Goal: Information Seeking & Learning: Learn about a topic

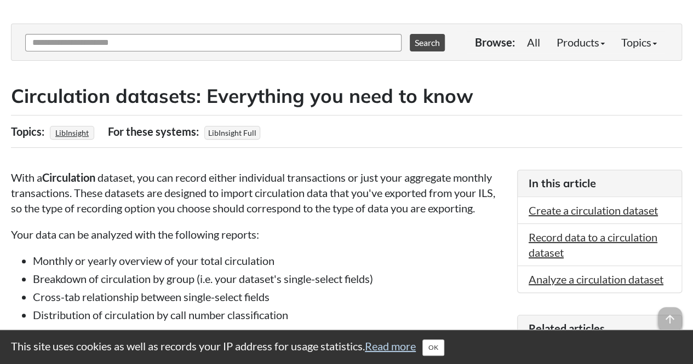
scroll to position [126, 0]
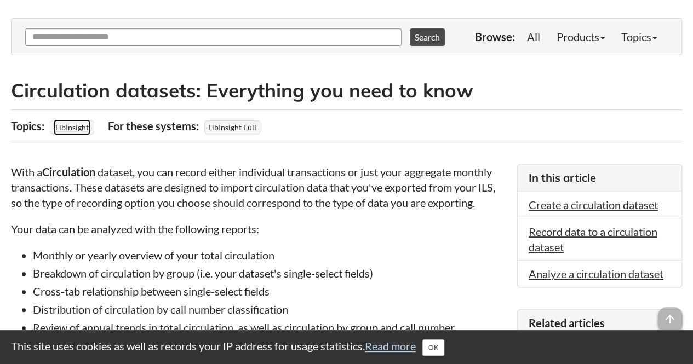
click at [70, 124] on link "LibInsight" at bounding box center [72, 127] width 37 height 16
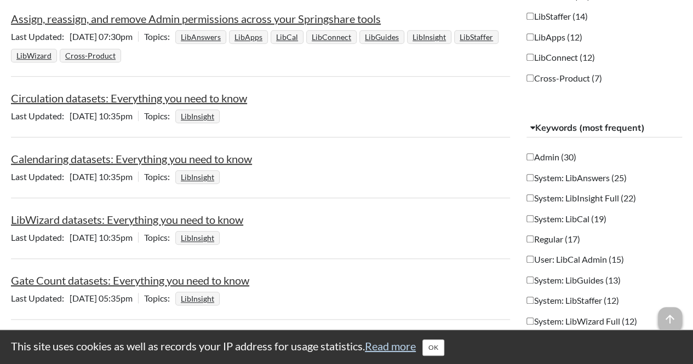
scroll to position [395, 0]
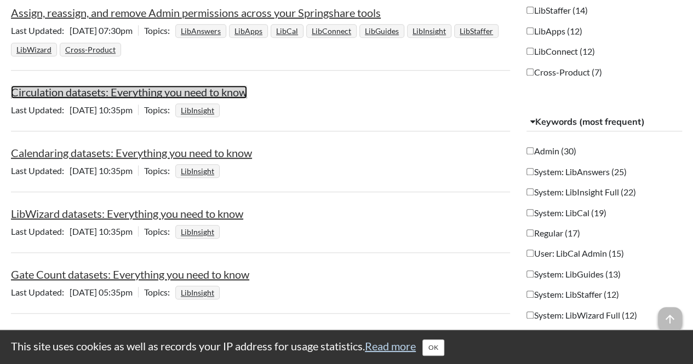
click at [118, 91] on link "Circulation datasets: Everything you need to know" at bounding box center [129, 91] width 236 height 13
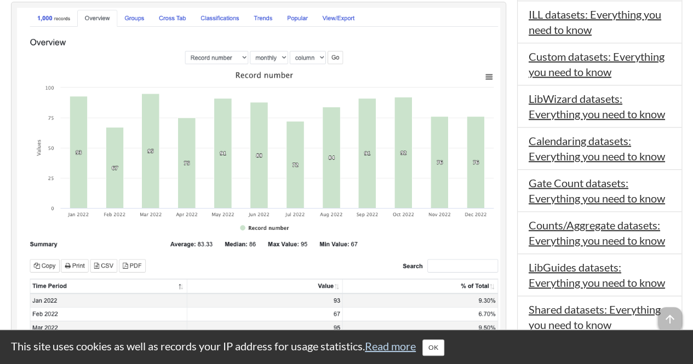
scroll to position [513, 0]
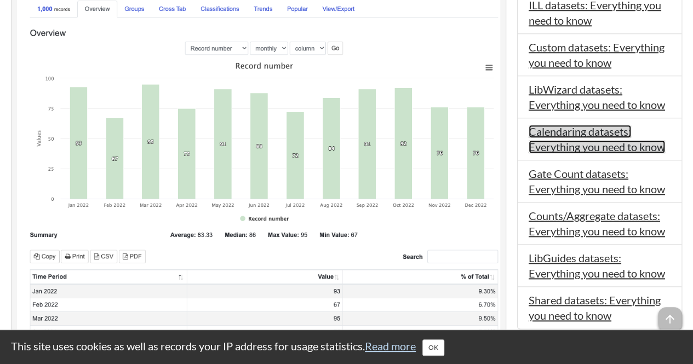
click at [576, 131] on link "Calendaring datasets: Everything you need to know" at bounding box center [596, 139] width 136 height 28
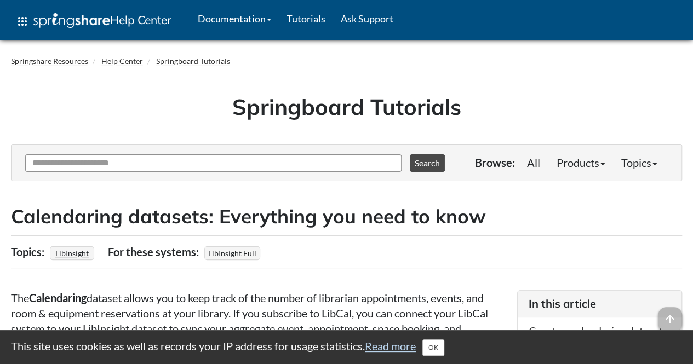
click at [218, 254] on span "LibInsight Full" at bounding box center [232, 253] width 56 height 14
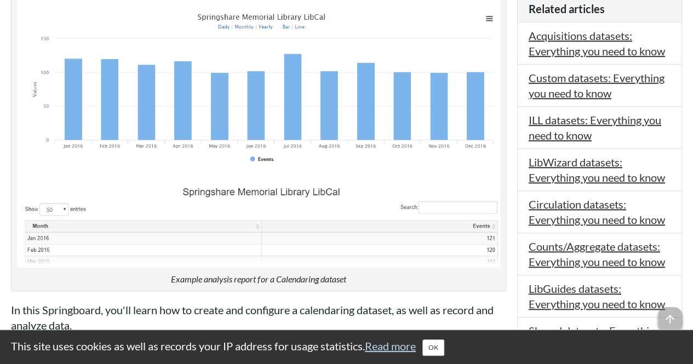
scroll to position [443, 0]
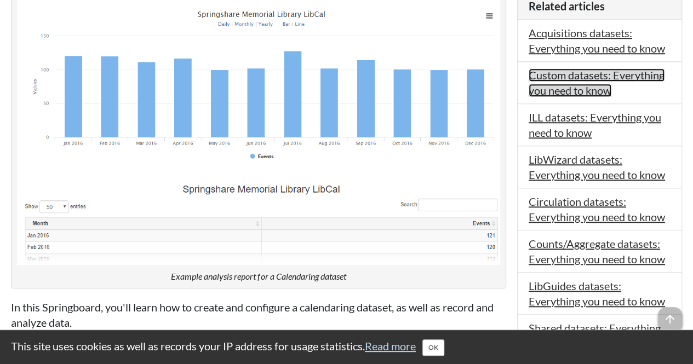
click at [578, 84] on link "Custom datasets: Everything you need to know" at bounding box center [596, 82] width 136 height 28
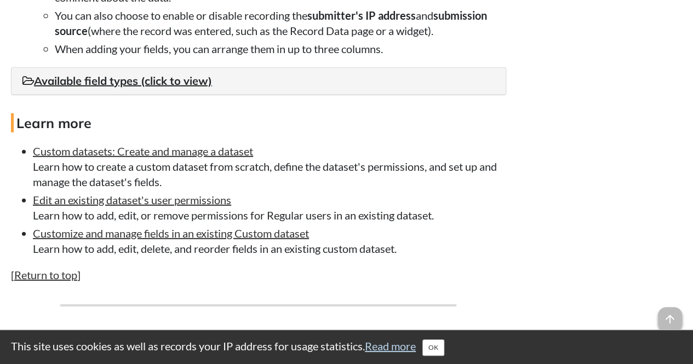
scroll to position [1531, 0]
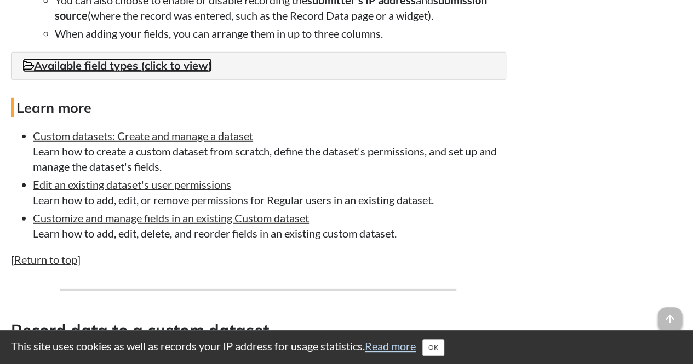
click at [186, 66] on link "Available field types (click to view)" at bounding box center [116, 66] width 189 height 14
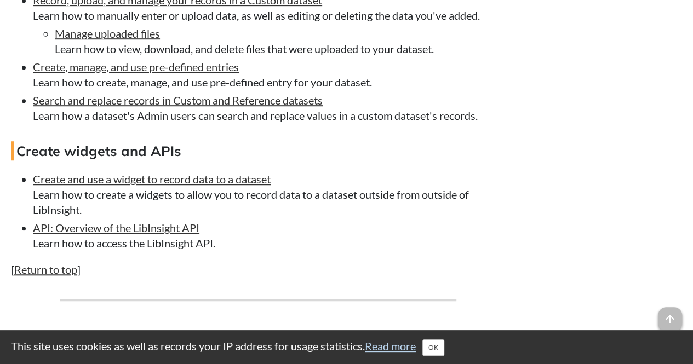
scroll to position [4492, 0]
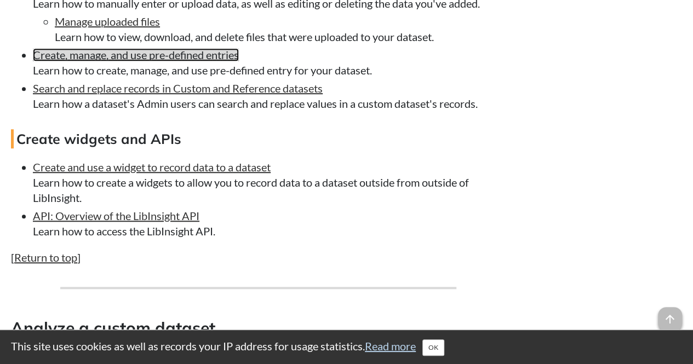
click at [181, 61] on link "Create, manage, and use pre-defined entries" at bounding box center [136, 54] width 206 height 13
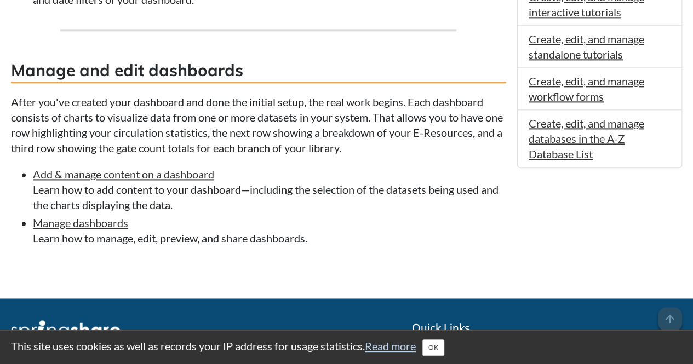
scroll to position [691, 0]
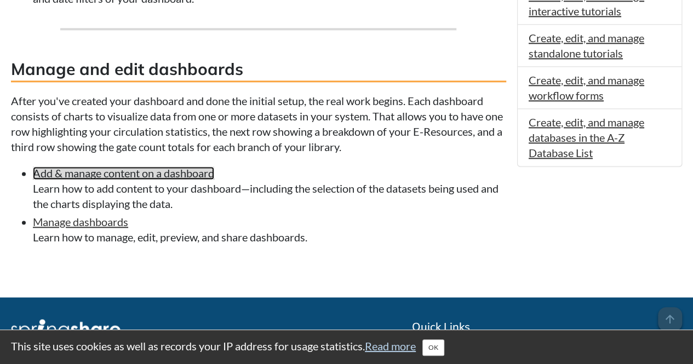
click at [185, 174] on link "Add & manage content on a dashboard" at bounding box center [123, 172] width 181 height 13
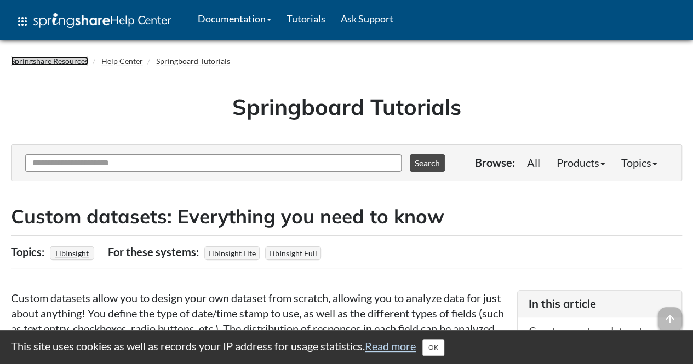
click at [49, 60] on link "Springshare Resources" at bounding box center [49, 60] width 77 height 9
